Goal: Communication & Community: Answer question/provide support

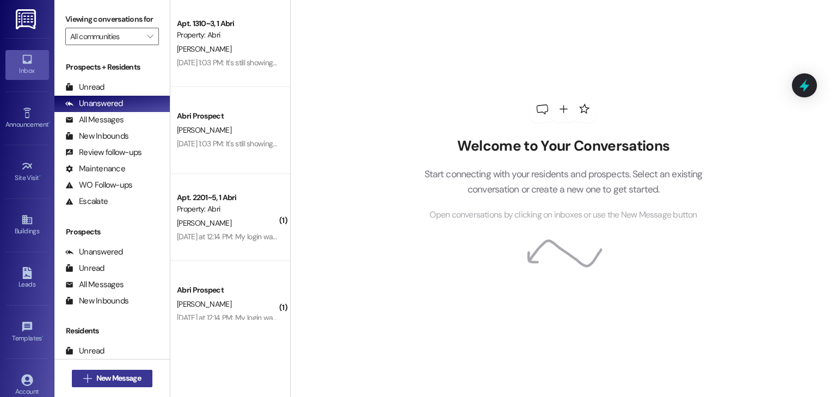
click at [131, 384] on span "New Message" at bounding box center [118, 378] width 45 height 11
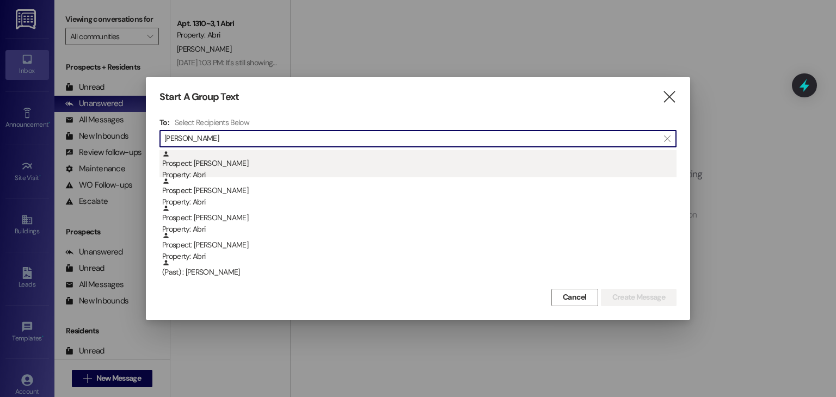
type input "[PERSON_NAME]"
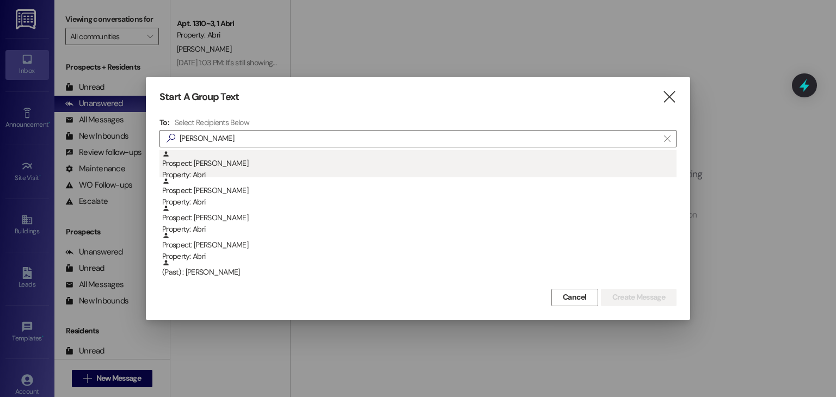
click at [226, 166] on div "Prospect: [PERSON_NAME] Property: Abri" at bounding box center [419, 165] width 514 height 31
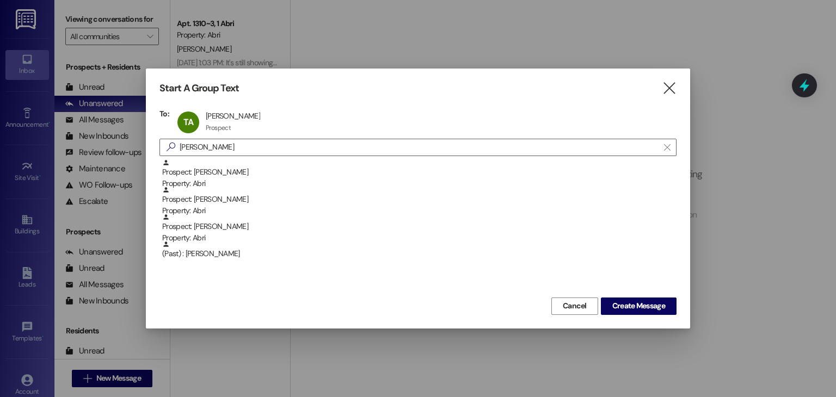
click at [647, 316] on div "Start A Group Text  To: [PERSON_NAME] [PERSON_NAME] Prospect Prospect click to…" at bounding box center [418, 199] width 544 height 260
click at [645, 313] on button "Create Message" at bounding box center [639, 306] width 76 height 17
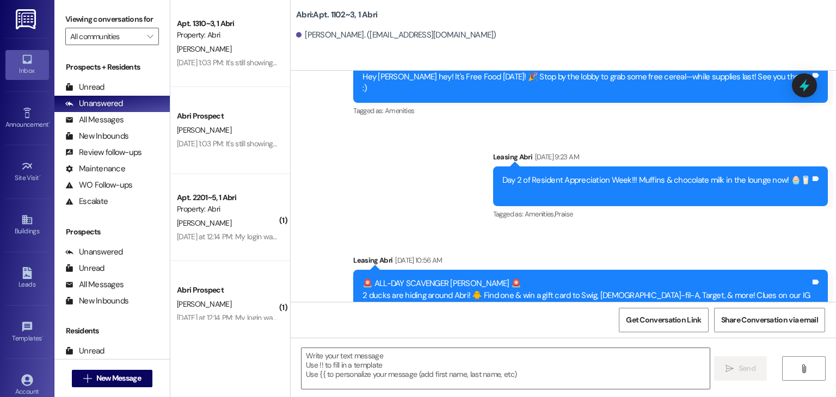
scroll to position [2765, 0]
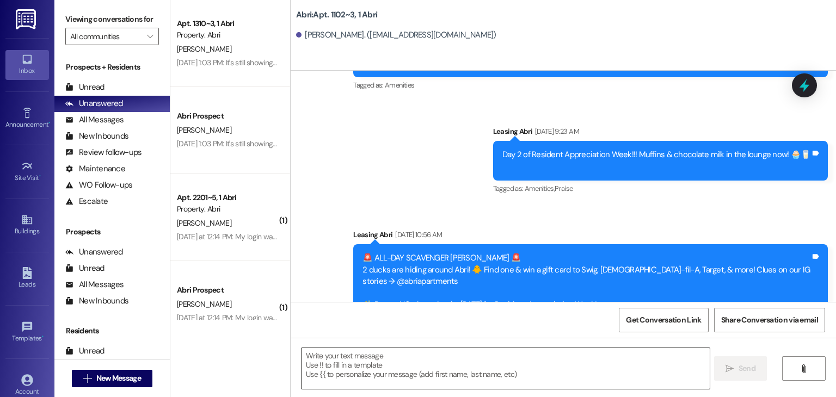
click at [346, 369] on textarea at bounding box center [506, 368] width 408 height 41
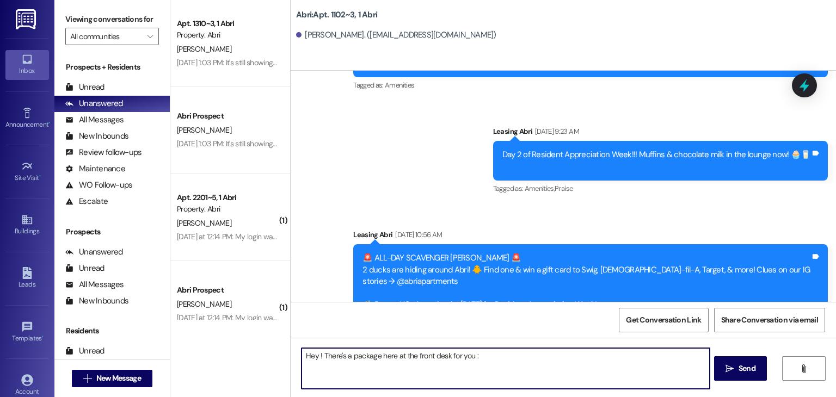
type textarea "Hey ! There's a package here at the front desk for you :)"
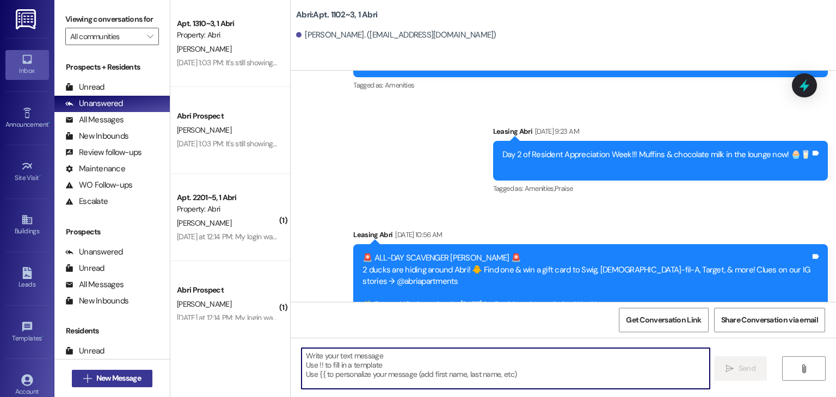
click at [127, 373] on span "New Message" at bounding box center [118, 378] width 45 height 11
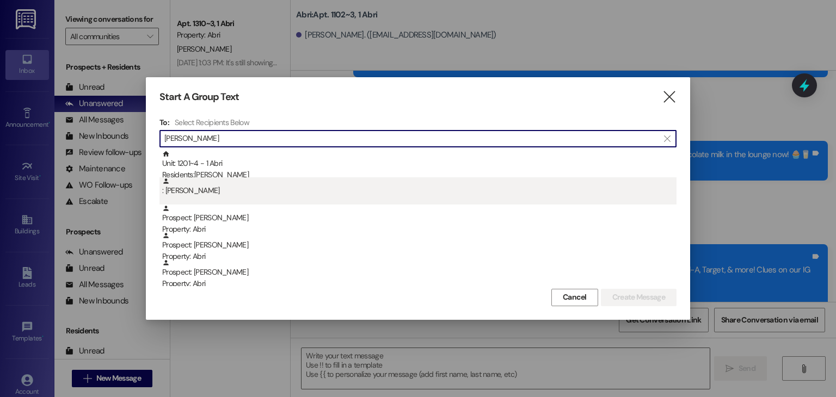
type input "[PERSON_NAME]"
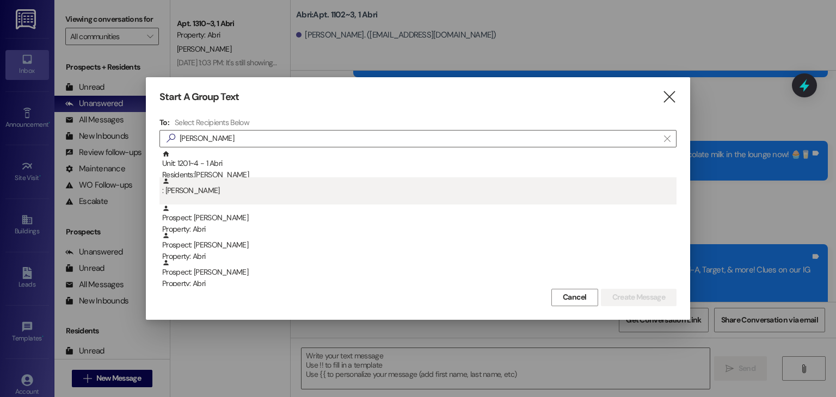
click at [254, 179] on div ": [PERSON_NAME]" at bounding box center [419, 186] width 514 height 19
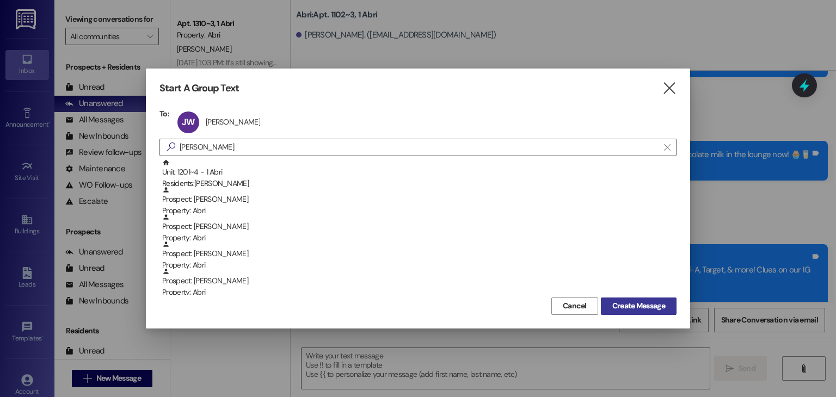
click at [650, 309] on span "Create Message" at bounding box center [638, 305] width 53 height 11
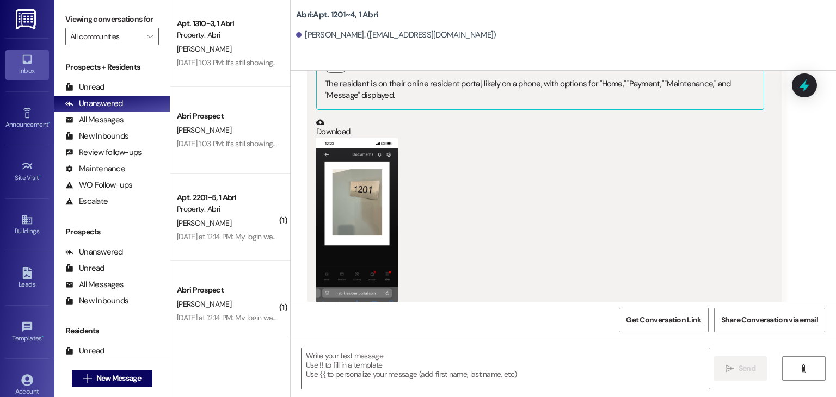
scroll to position [14768, 0]
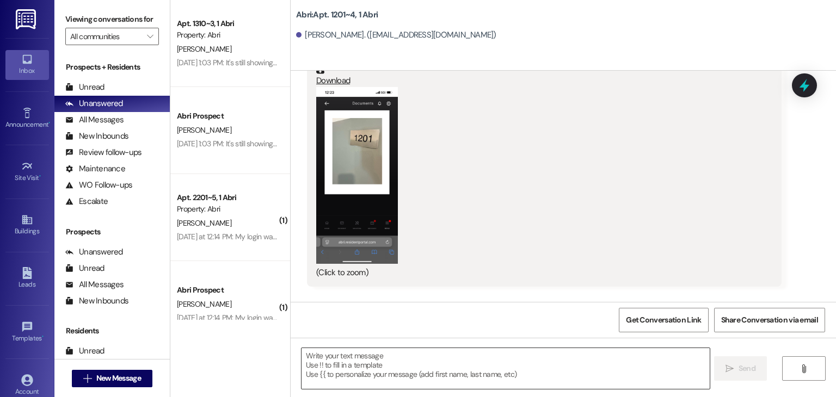
click at [435, 365] on textarea at bounding box center [506, 368] width 408 height 41
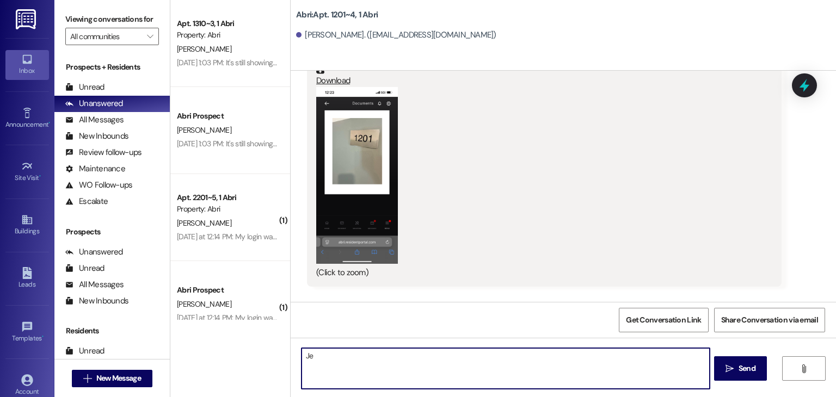
type textarea "J"
type textarea "Hey [PERSON_NAME]! We have a package here at the front desk for you :)"
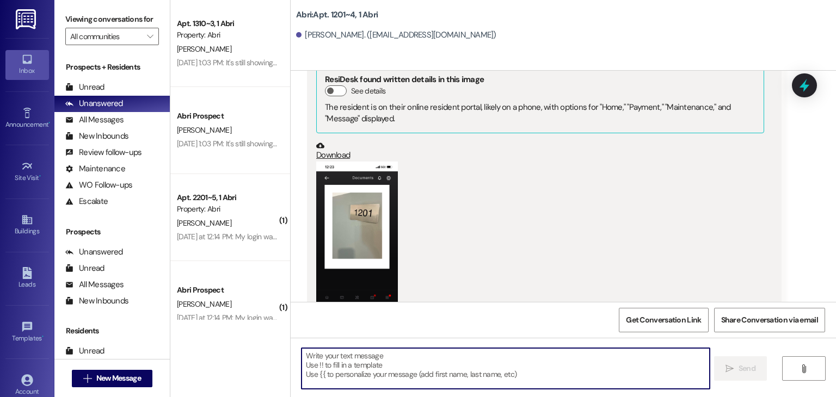
scroll to position [14692, 0]
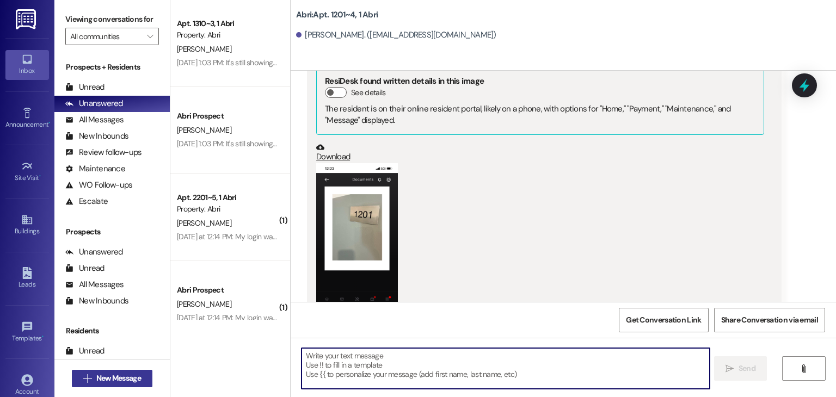
click at [144, 376] on button " New Message" at bounding box center [112, 378] width 81 height 17
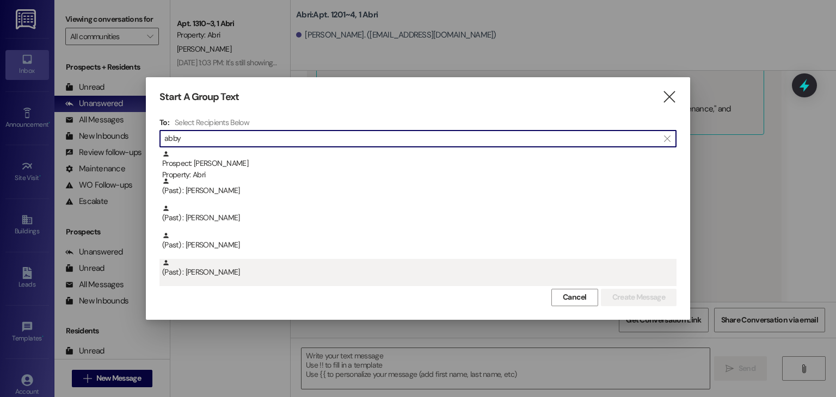
type input "abby"
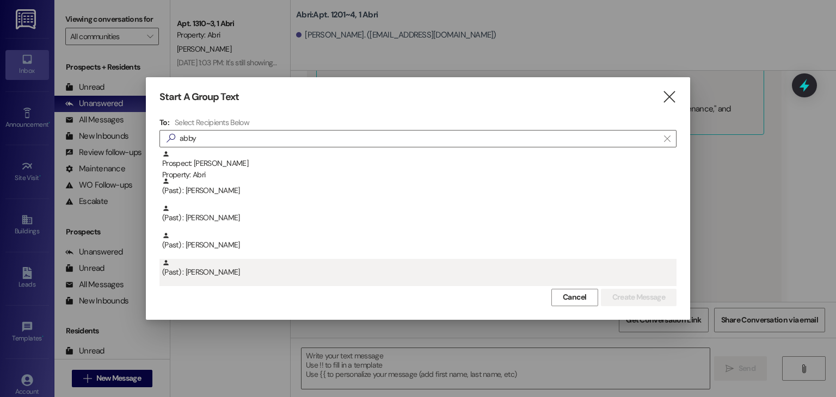
click at [226, 271] on div "(Past) : [PERSON_NAME]" at bounding box center [419, 268] width 514 height 19
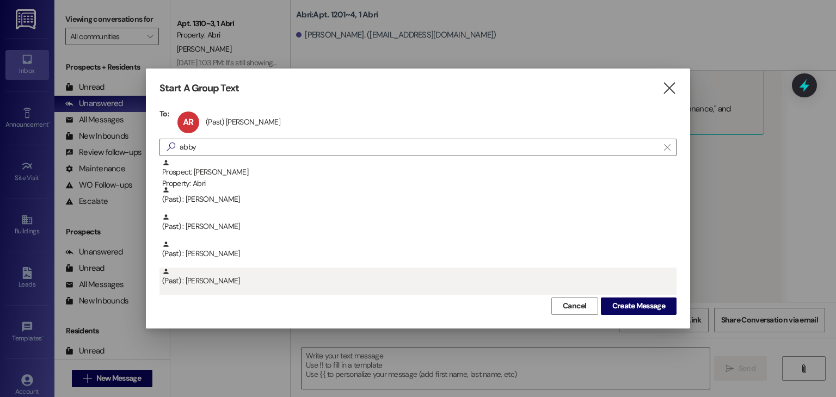
click at [409, 284] on div "(Past) : [PERSON_NAME]" at bounding box center [419, 277] width 514 height 19
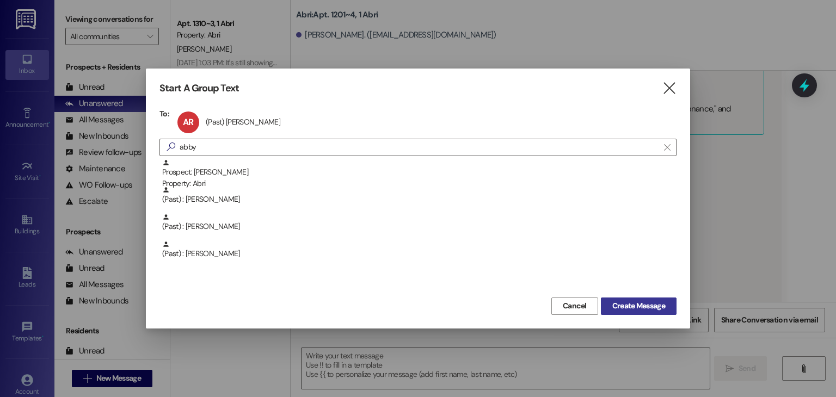
click at [618, 307] on span "Create Message" at bounding box center [638, 305] width 53 height 11
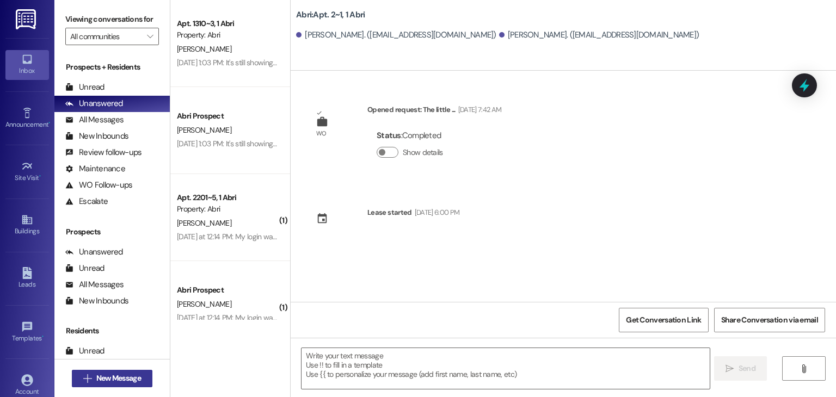
click at [144, 383] on button " New Message" at bounding box center [112, 378] width 81 height 17
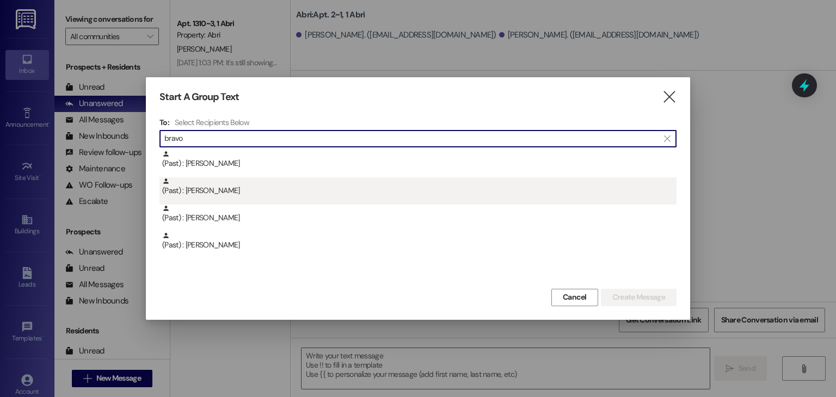
type input "bravo"
click at [261, 192] on div "(Past) : [PERSON_NAME]" at bounding box center [419, 186] width 514 height 19
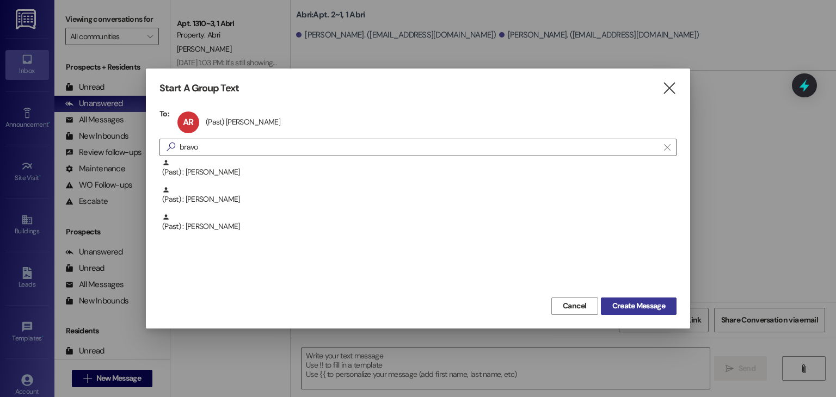
click at [620, 308] on span "Create Message" at bounding box center [638, 305] width 53 height 11
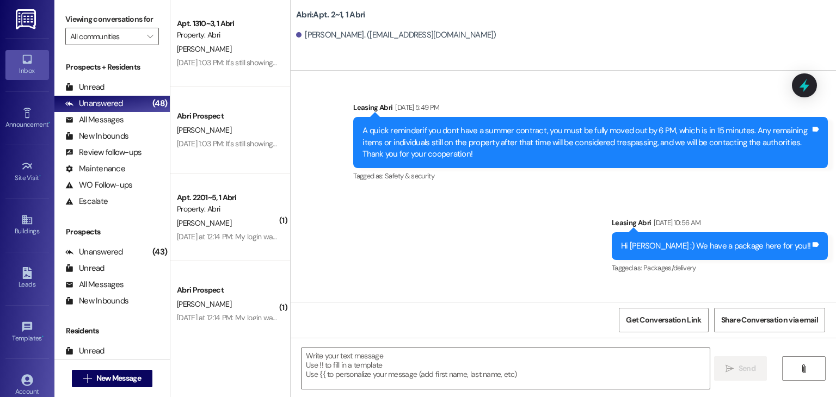
scroll to position [54231, 0]
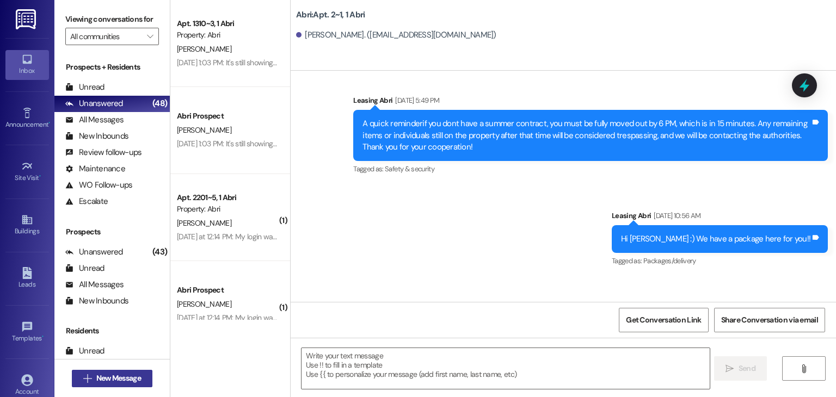
click at [120, 377] on span "New Message" at bounding box center [118, 378] width 45 height 11
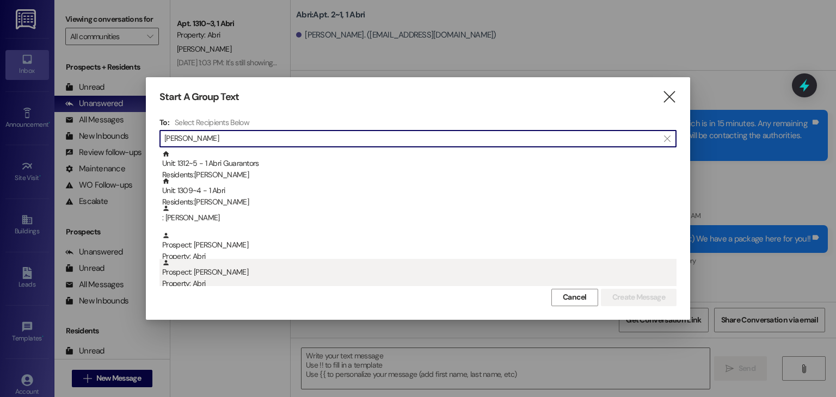
type input "[PERSON_NAME]"
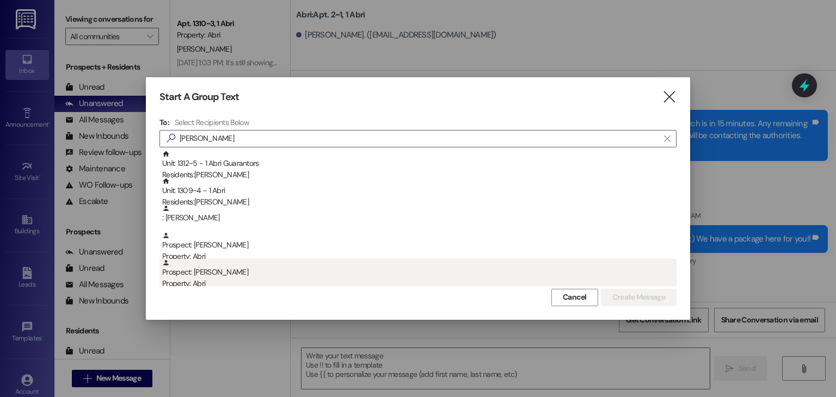
click at [225, 273] on div "Prospect: [PERSON_NAME] Property: Abri" at bounding box center [419, 274] width 514 height 31
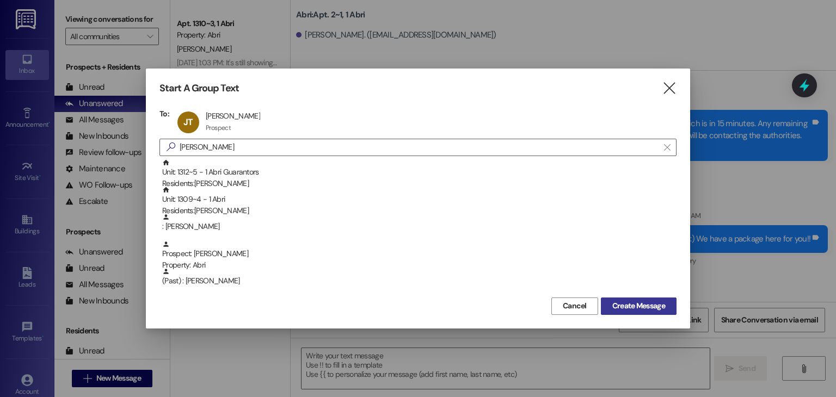
click at [643, 305] on span "Create Message" at bounding box center [638, 305] width 53 height 11
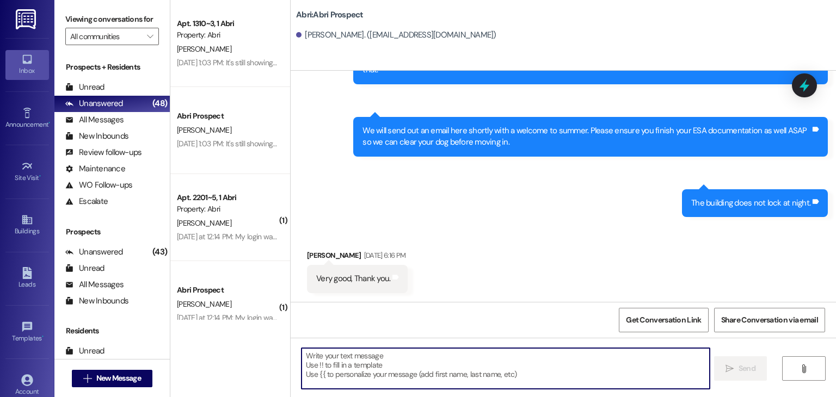
scroll to position [622, 0]
click at [488, 355] on textarea at bounding box center [506, 368] width 408 height 41
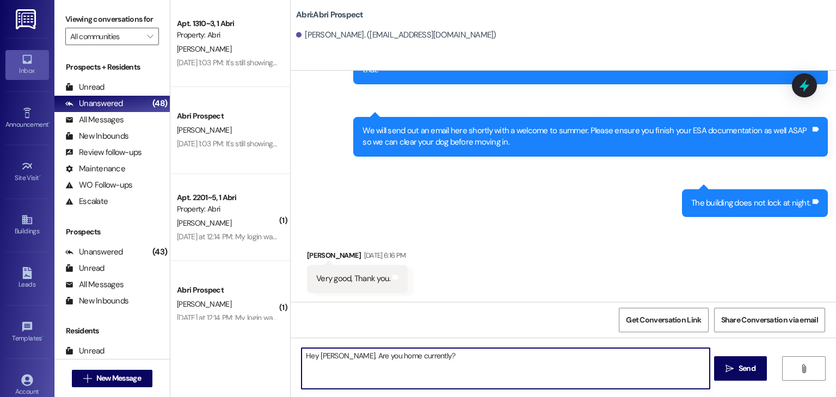
click at [348, 353] on textarea "Hey [PERSON_NAME]. Are you home currently?" at bounding box center [506, 368] width 408 height 41
type textarea "Hey [PERSON_NAME]! Are you home currently?"
click at [444, 348] on textarea "Hey [PERSON_NAME]! Are you home currently?" at bounding box center [506, 368] width 408 height 41
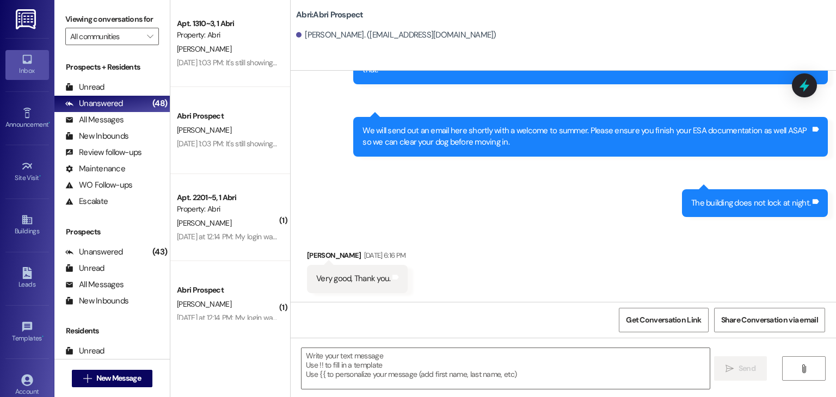
drag, startPoint x: 492, startPoint y: 206, endPoint x: 505, endPoint y: 206, distance: 13.1
click at [505, 206] on div "Sent via SMS Leasing Abri [DATE] 4:10 PM You can move in anytime after 6pm. The…" at bounding box center [563, 115] width 545 height 220
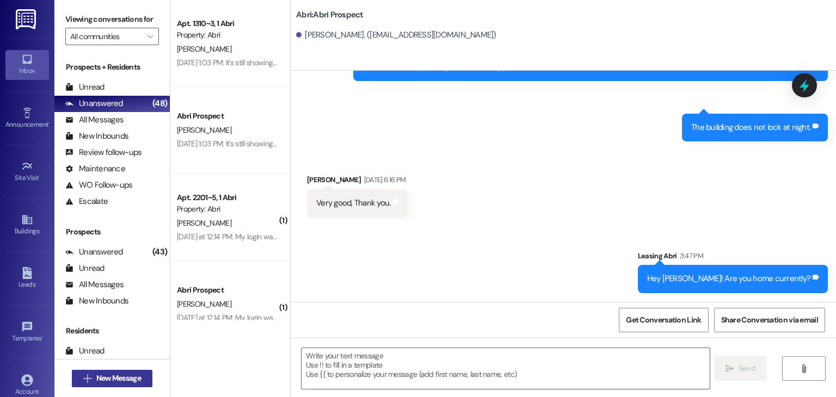
click at [130, 376] on span "New Message" at bounding box center [118, 378] width 45 height 11
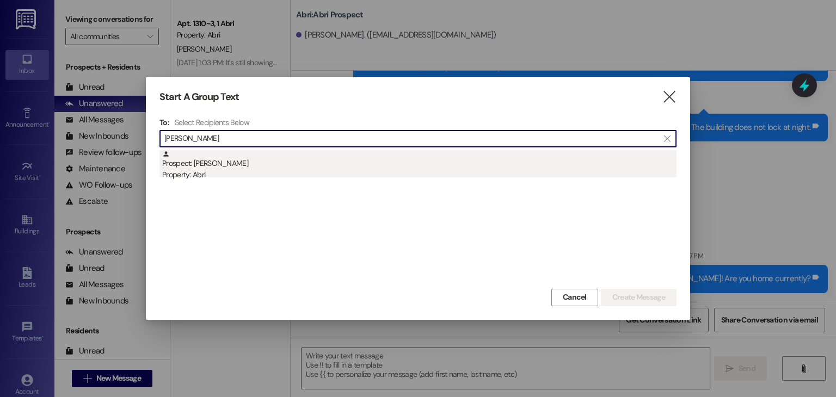
type input "[PERSON_NAME]"
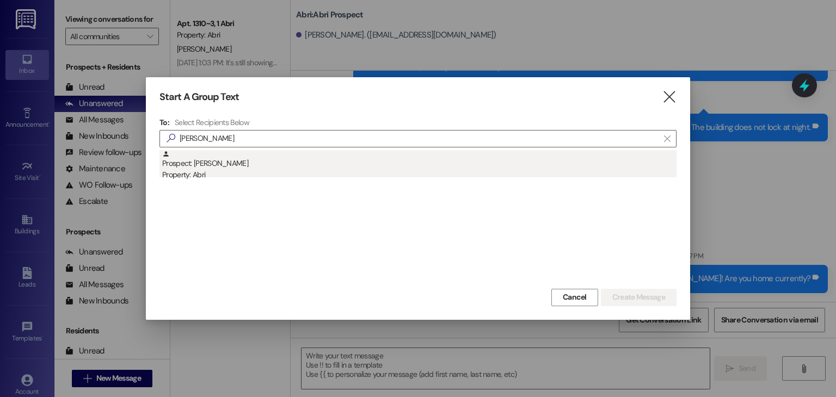
click at [239, 177] on div "Property: Abri" at bounding box center [419, 174] width 514 height 11
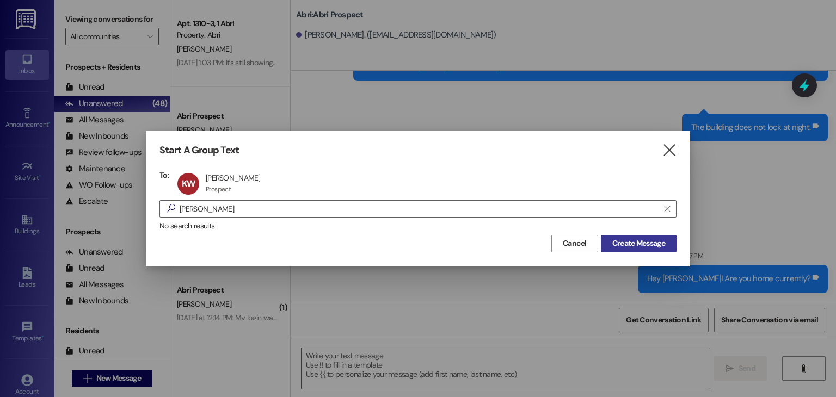
click at [625, 243] on span "Create Message" at bounding box center [638, 243] width 53 height 11
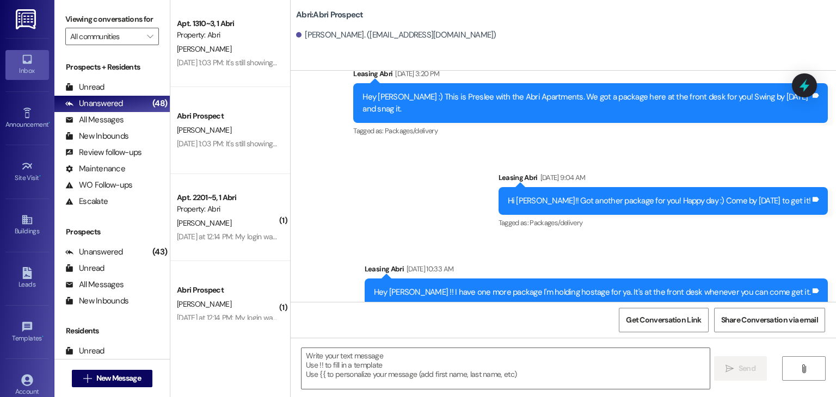
scroll to position [180, 0]
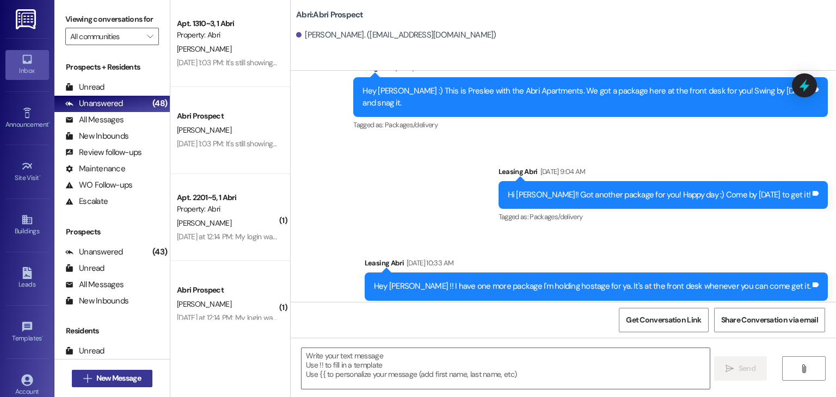
click at [130, 373] on span "New Message" at bounding box center [118, 378] width 45 height 11
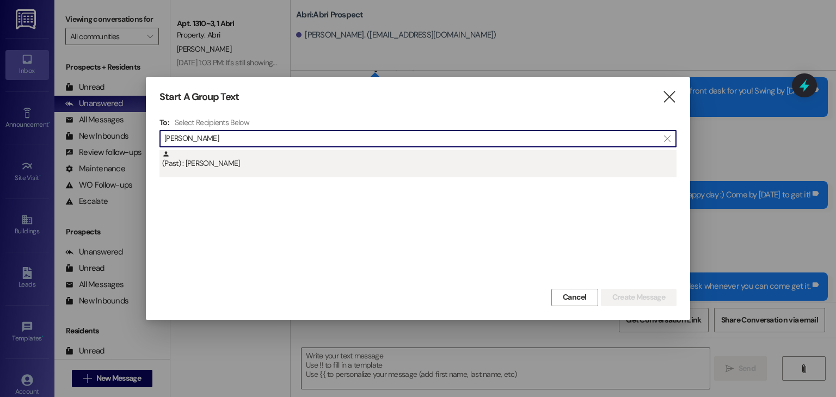
type input "[PERSON_NAME]"
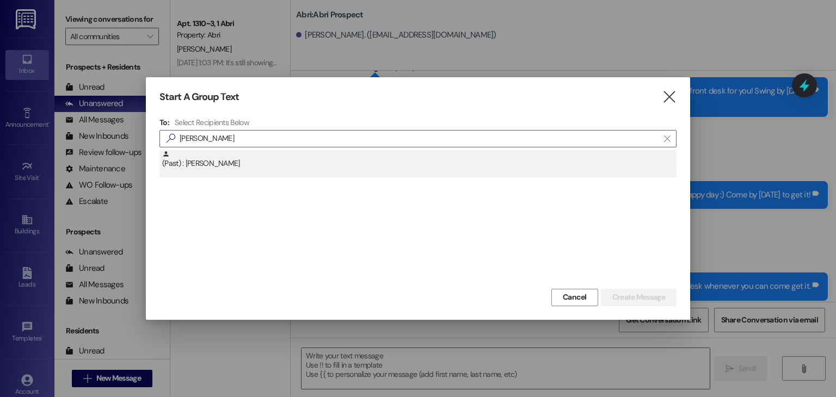
click at [226, 170] on div "(Past) : [PERSON_NAME]" at bounding box center [417, 163] width 517 height 27
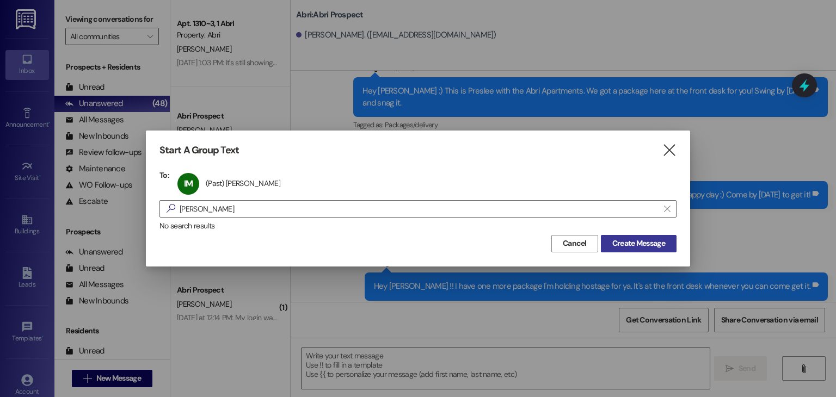
click at [637, 240] on span "Create Message" at bounding box center [638, 243] width 53 height 11
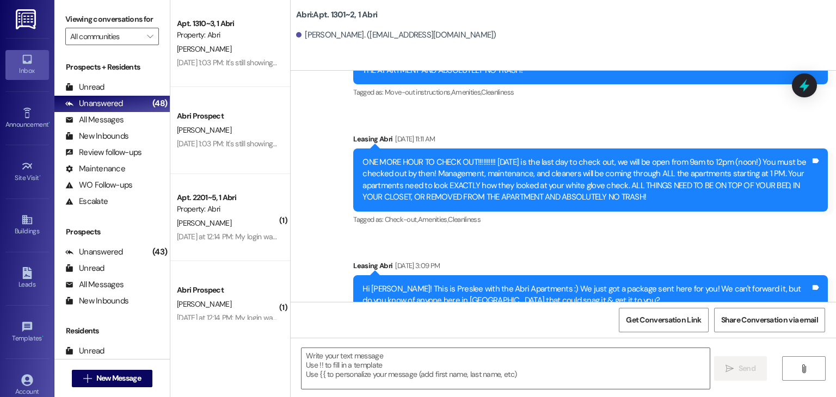
scroll to position [14308, 0]
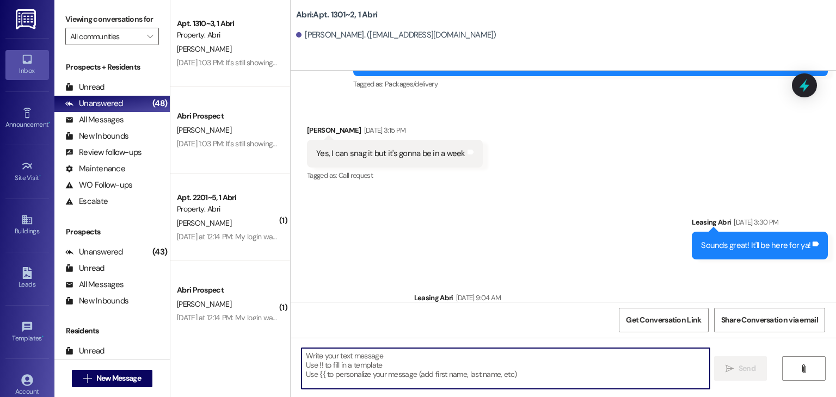
click at [441, 370] on textarea at bounding box center [506, 368] width 408 height 41
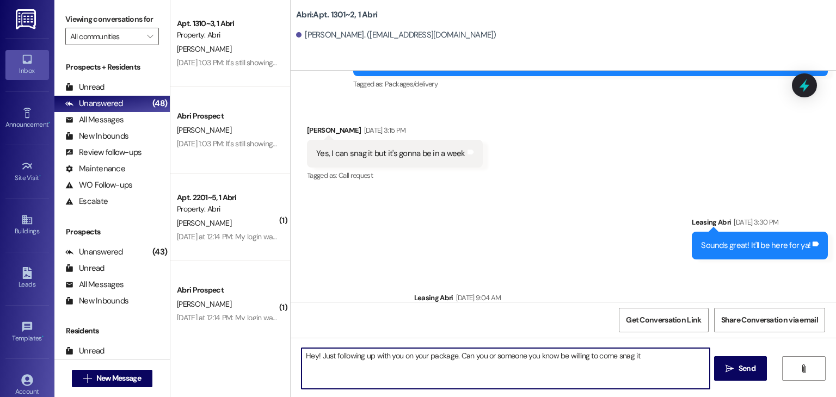
type textarea "Hey! Just following up with you on your package. Can you or someone you know be…"
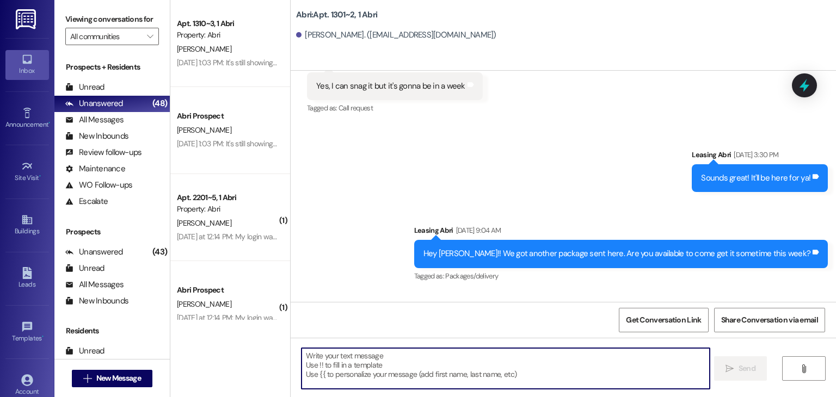
scroll to position [14384, 0]
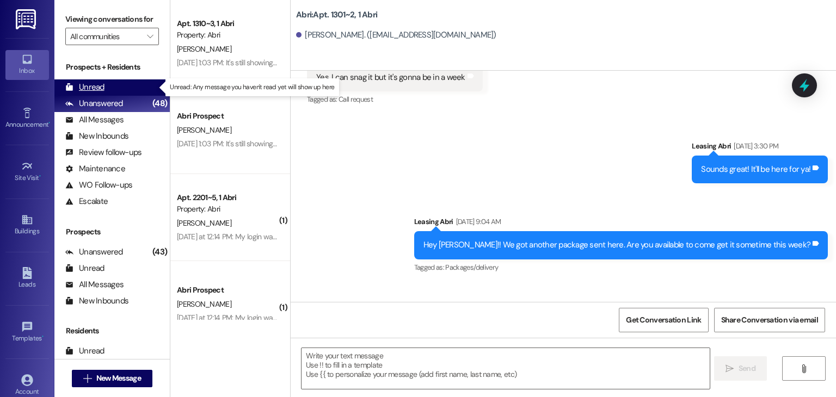
click at [94, 87] on div "Unread" at bounding box center [84, 87] width 39 height 11
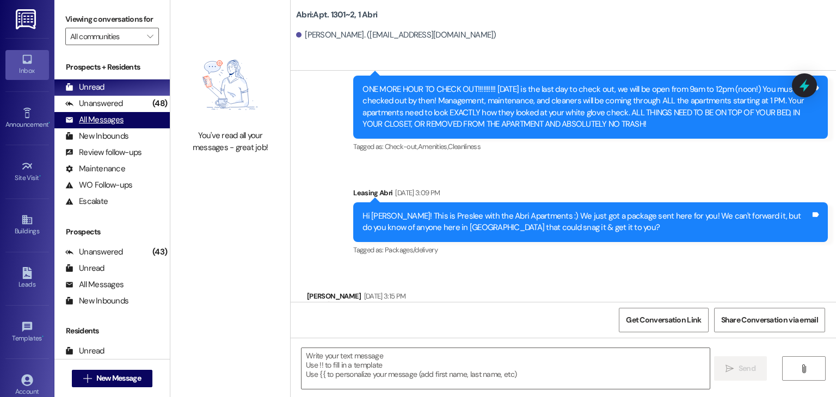
scroll to position [14140, 0]
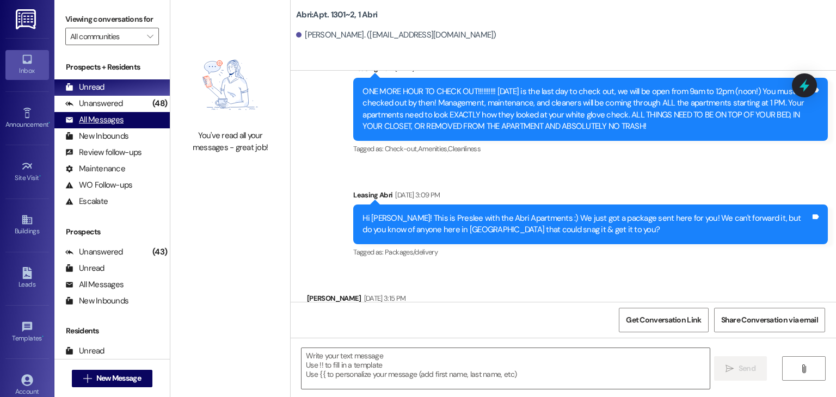
click at [105, 120] on div "All Messages" at bounding box center [94, 119] width 58 height 11
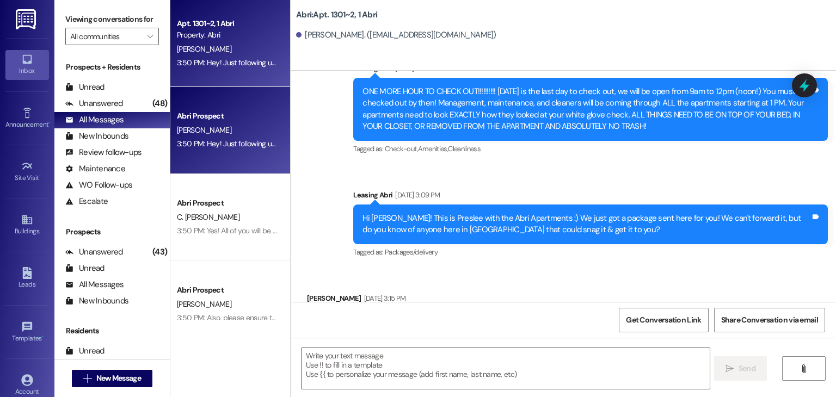
scroll to position [14400, 0]
